Goal: Find specific page/section: Find specific page/section

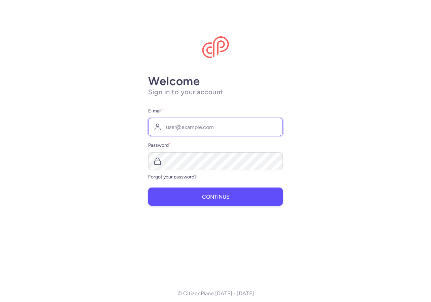
type input "[DOMAIN_NAME][EMAIL_ADDRESS][DOMAIN_NAME]"
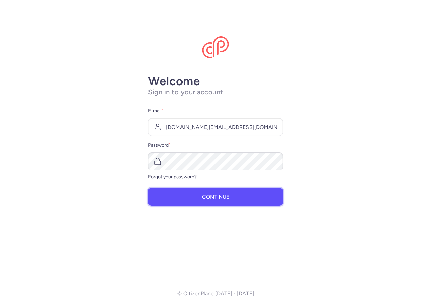
click at [205, 195] on span "Continue" at bounding box center [215, 197] width 27 height 6
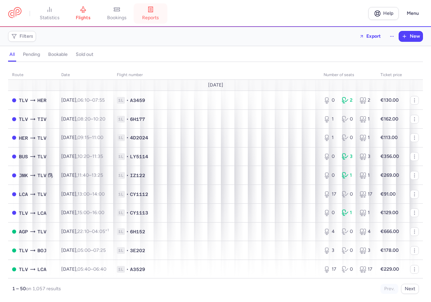
click at [153, 18] on span "reports" at bounding box center [150, 18] width 17 height 6
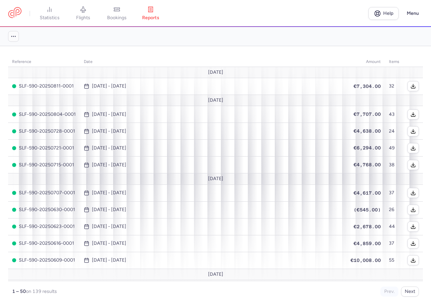
click at [15, 37] on icon "button" at bounding box center [13, 36] width 6 height 6
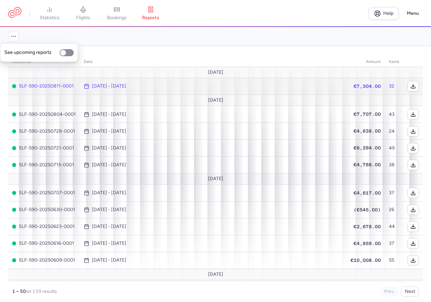
click at [340, 84] on td "[DATE] - [DATE]" at bounding box center [213, 86] width 267 height 17
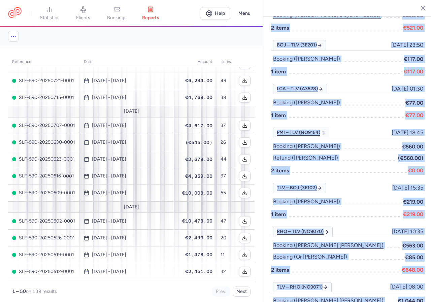
scroll to position [1022, 0]
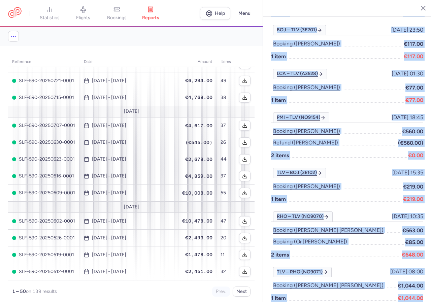
drag, startPoint x: 281, startPoint y: 56, endPoint x: 419, endPoint y: 293, distance: 274.7
click at [419, 293] on div "SLF-590-20250811-0001 processed on [DATE] From [DATE] to [DATE] Transferred on …" at bounding box center [347, 151] width 168 height 302
